Goal: Task Accomplishment & Management: Manage account settings

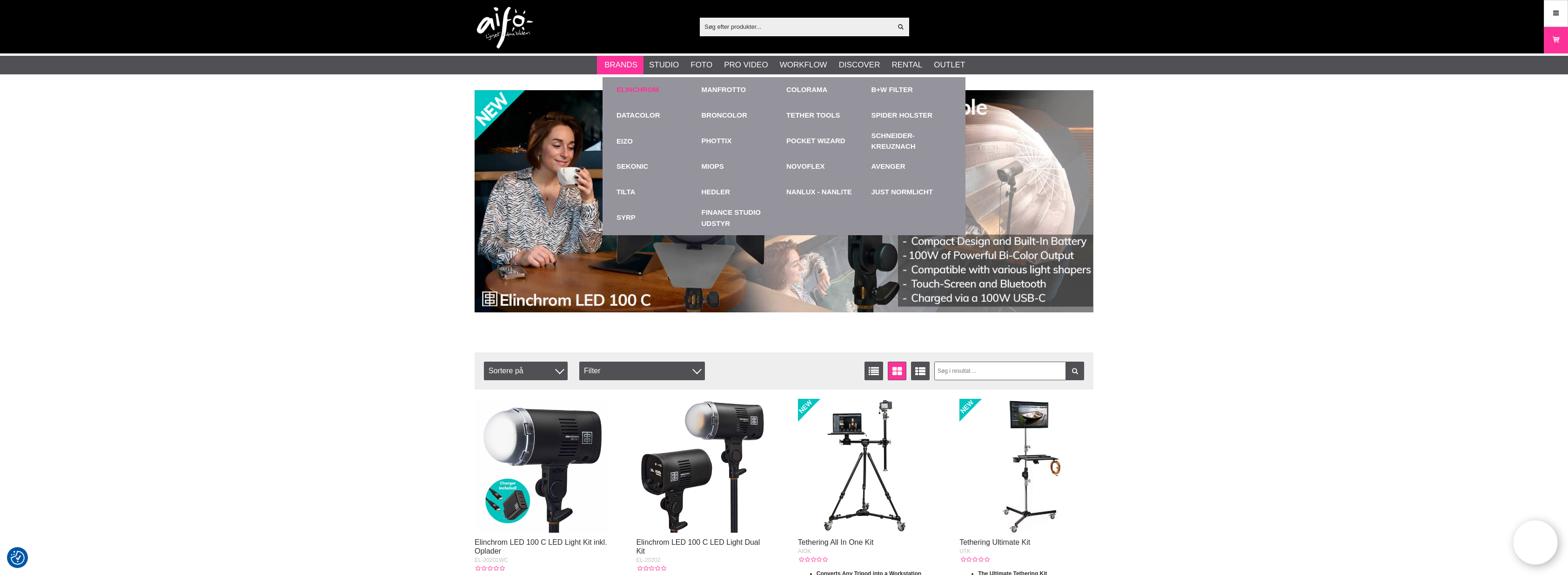
click at [629, 87] on link "Elinchrom" at bounding box center [637, 90] width 42 height 11
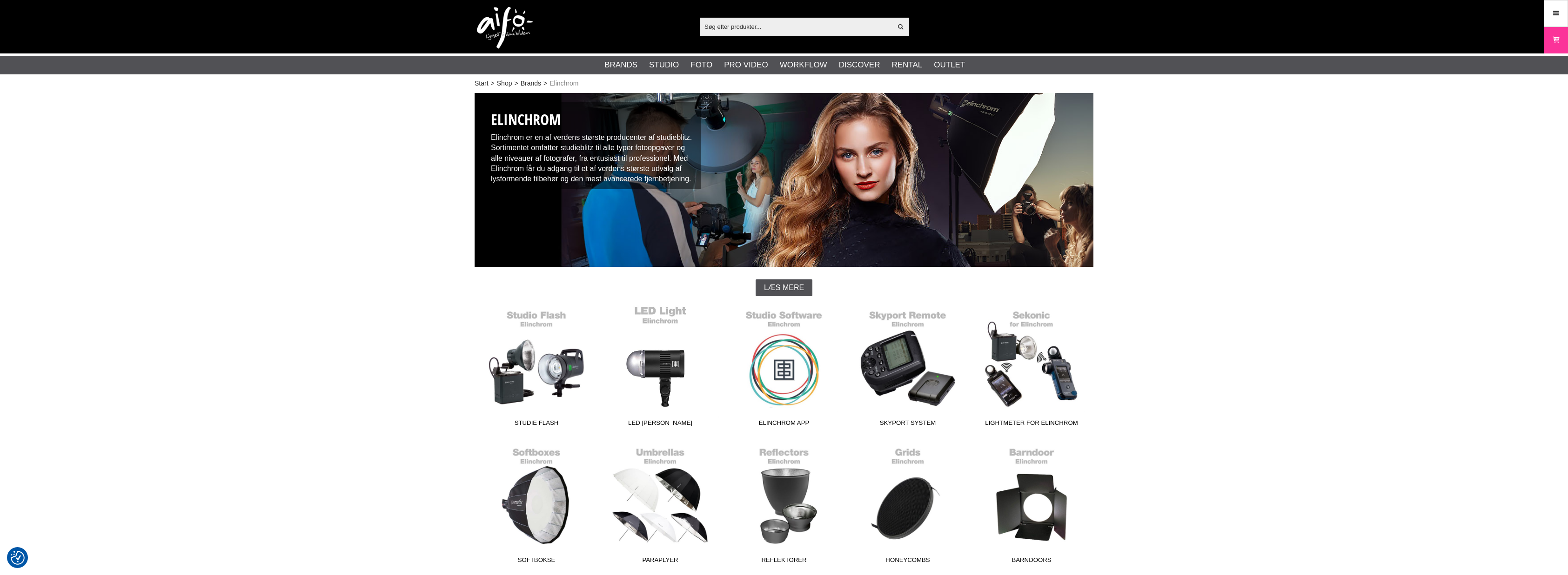
click at [662, 375] on link "LED [PERSON_NAME]" at bounding box center [660, 368] width 124 height 126
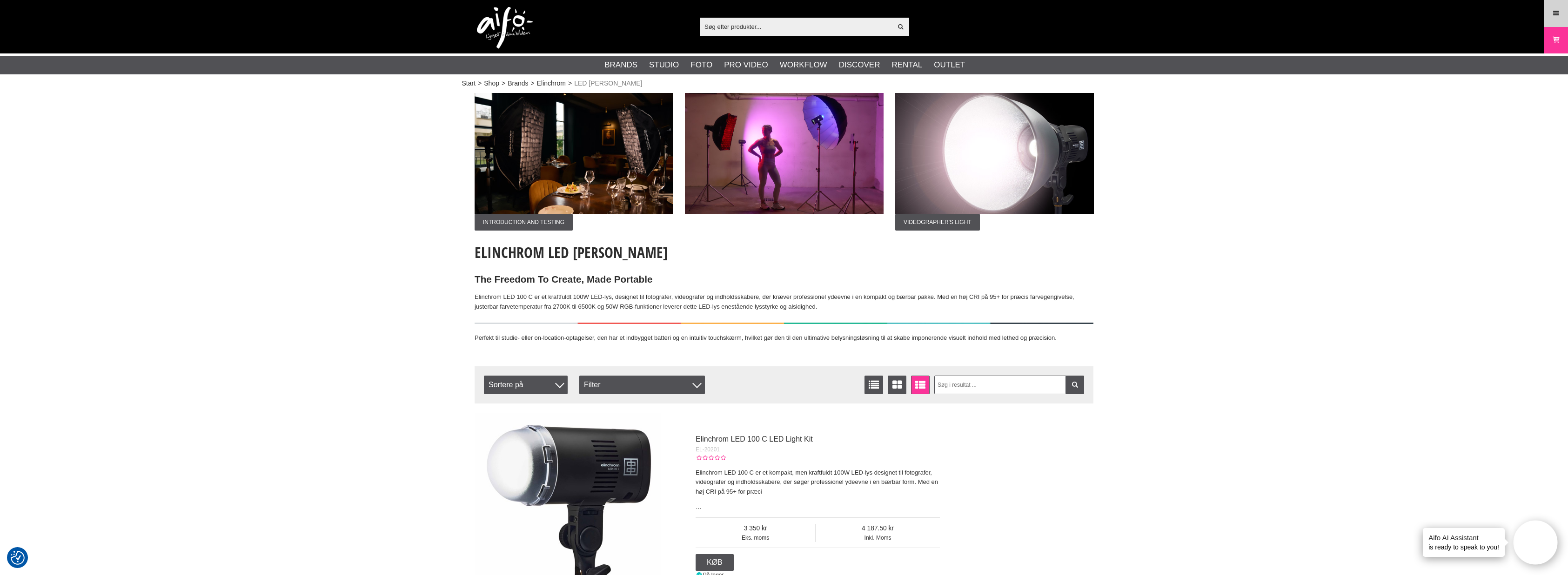
click at [1555, 11] on icon at bounding box center [1556, 13] width 8 height 10
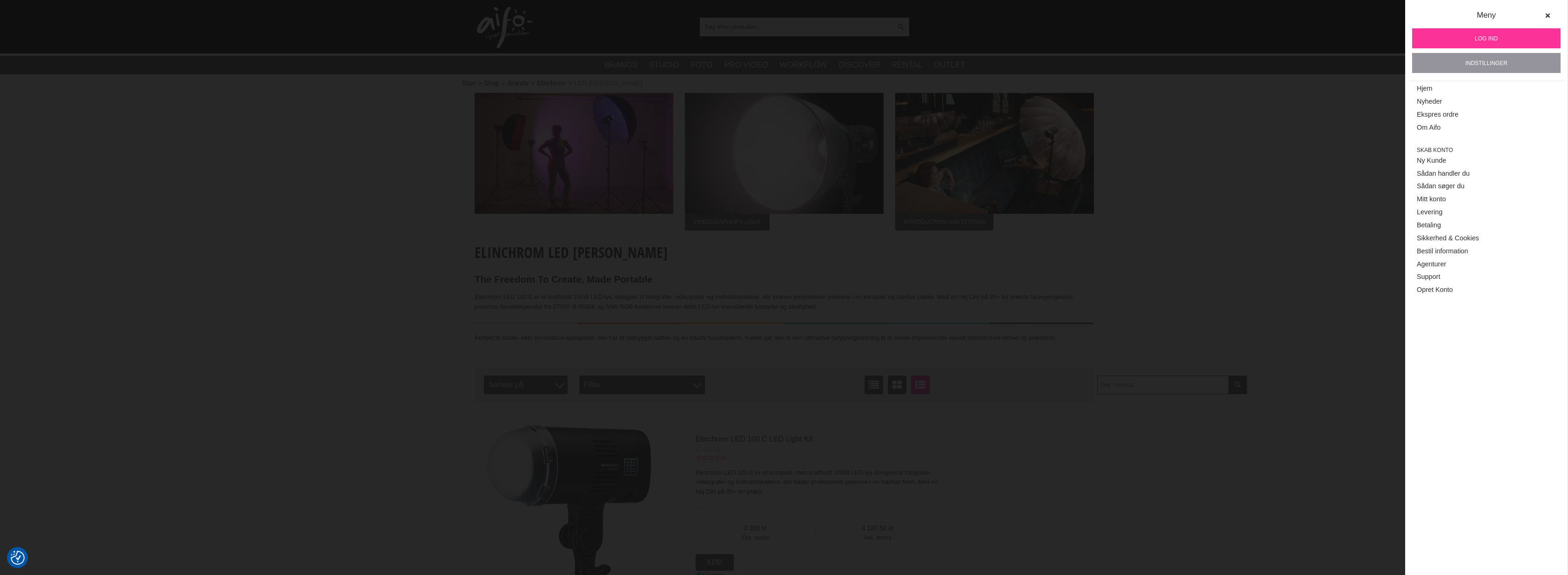
click at [1481, 63] on link "Indstillinger" at bounding box center [1487, 63] width 149 height 20
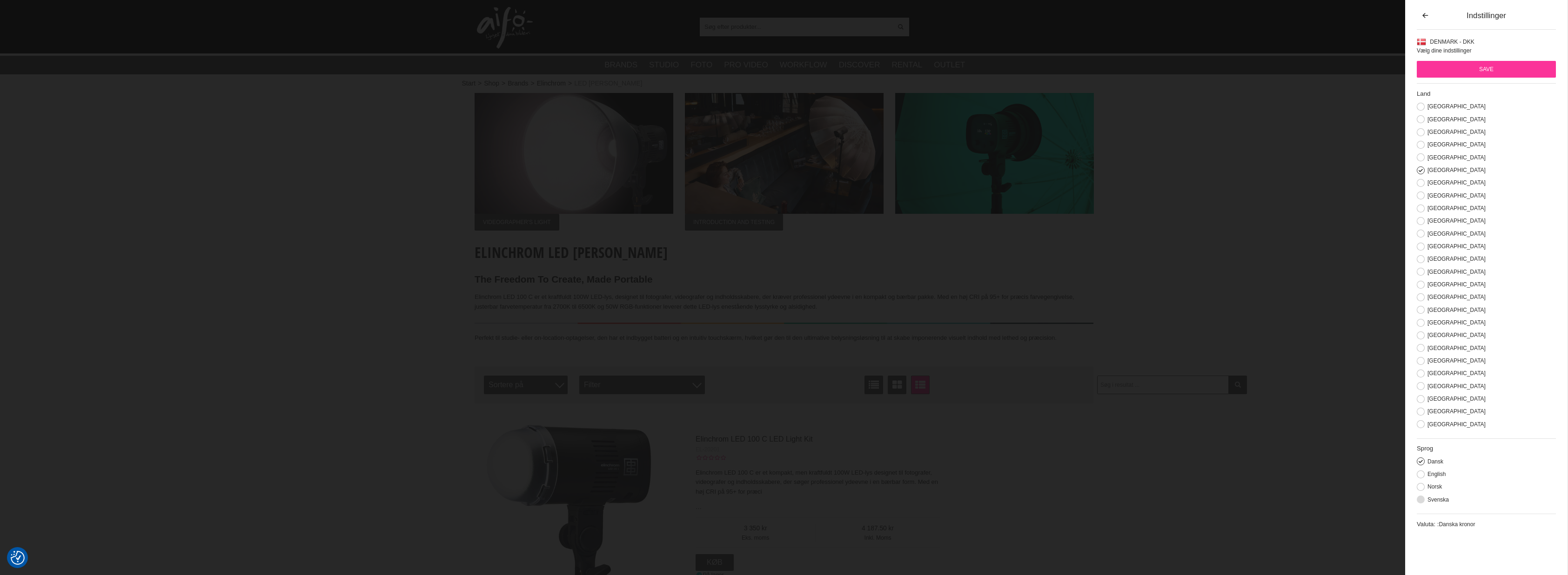
click at [1421, 504] on button at bounding box center [1421, 500] width 8 height 8
click at [1421, 416] on button at bounding box center [1421, 412] width 8 height 8
click at [1470, 67] on input "Save" at bounding box center [1487, 69] width 139 height 17
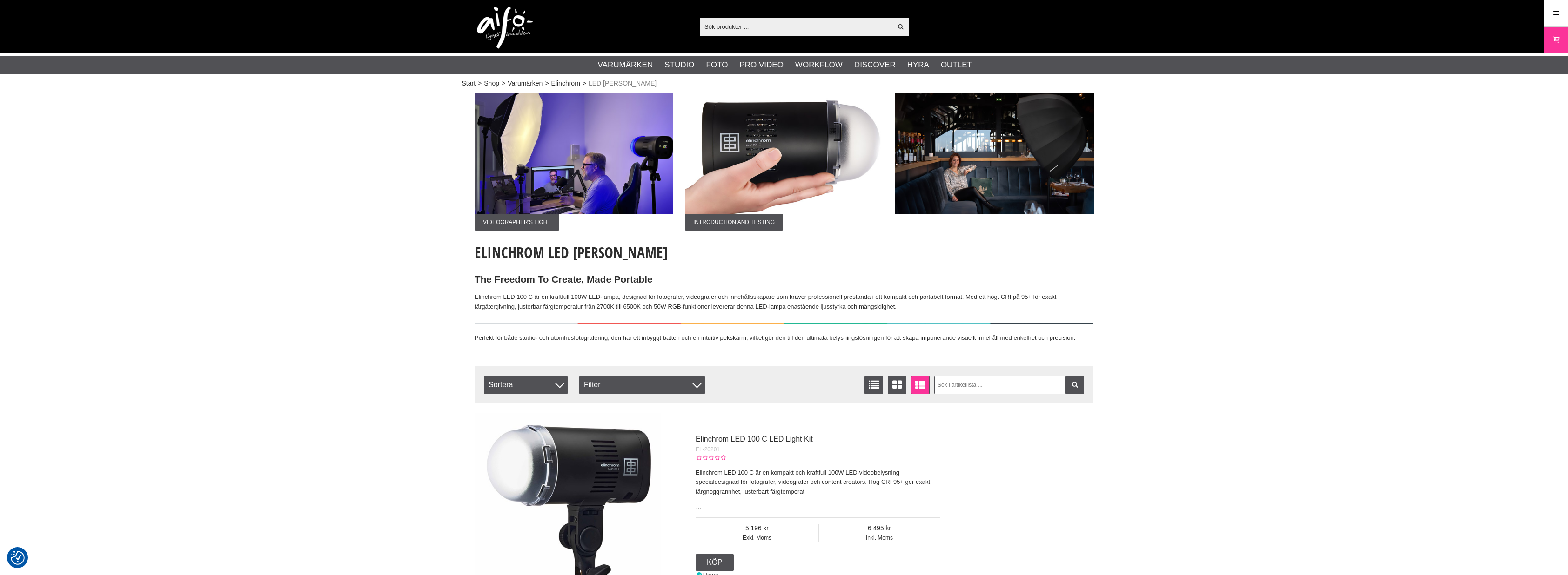
checkbox input "true"
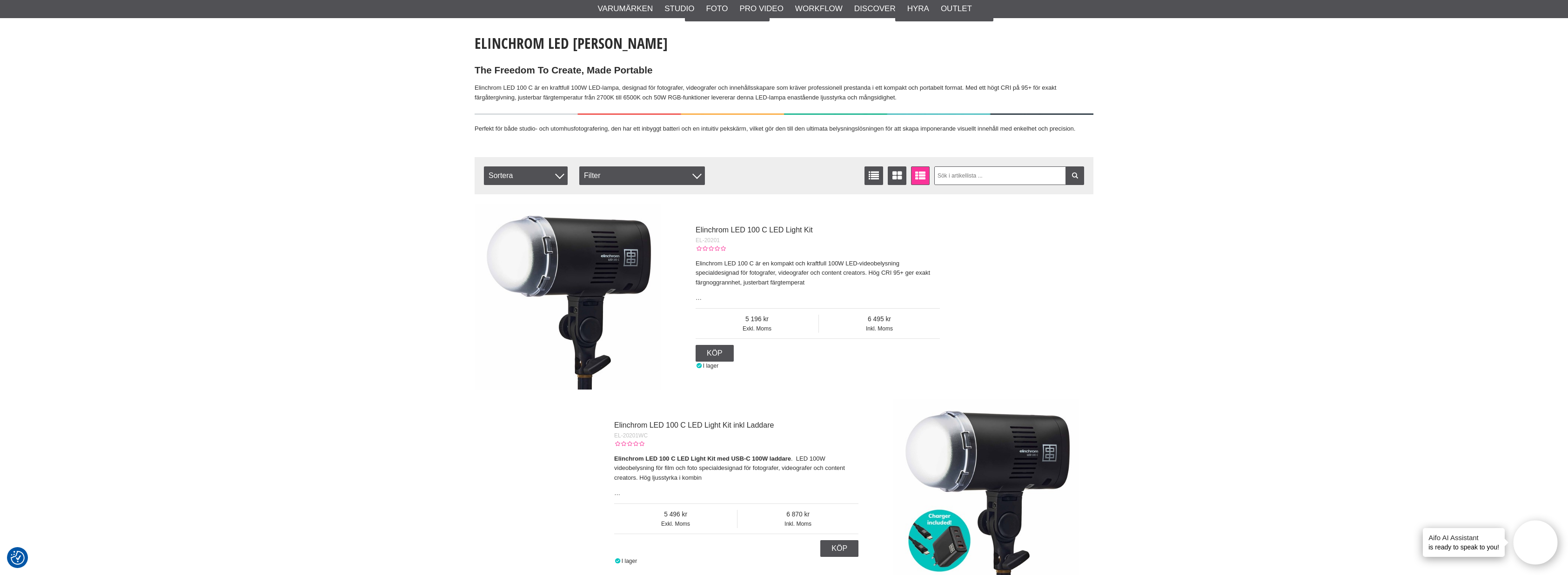
scroll to position [206, 0]
